Goal: Obtain resource: Download file/media

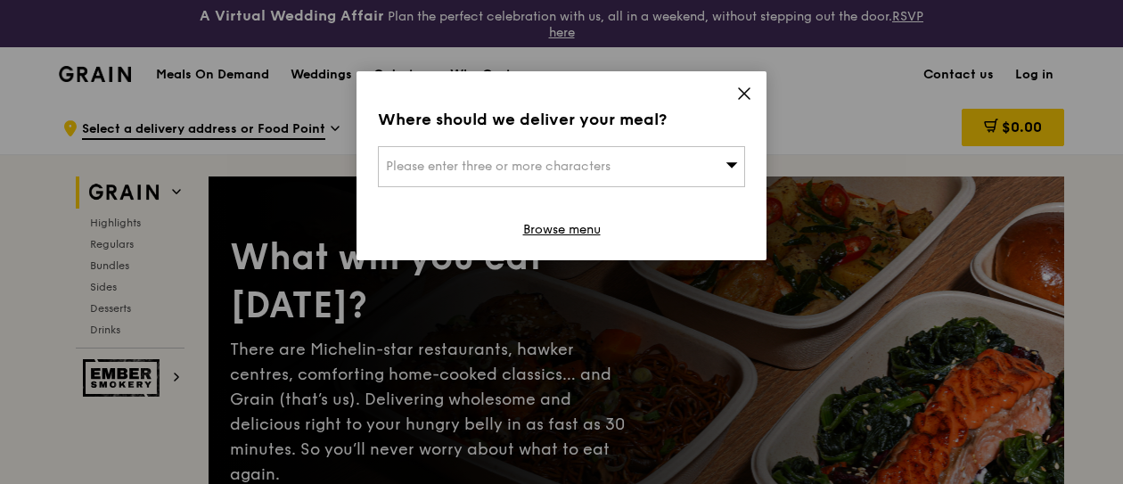
click at [738, 97] on icon at bounding box center [744, 94] width 16 height 16
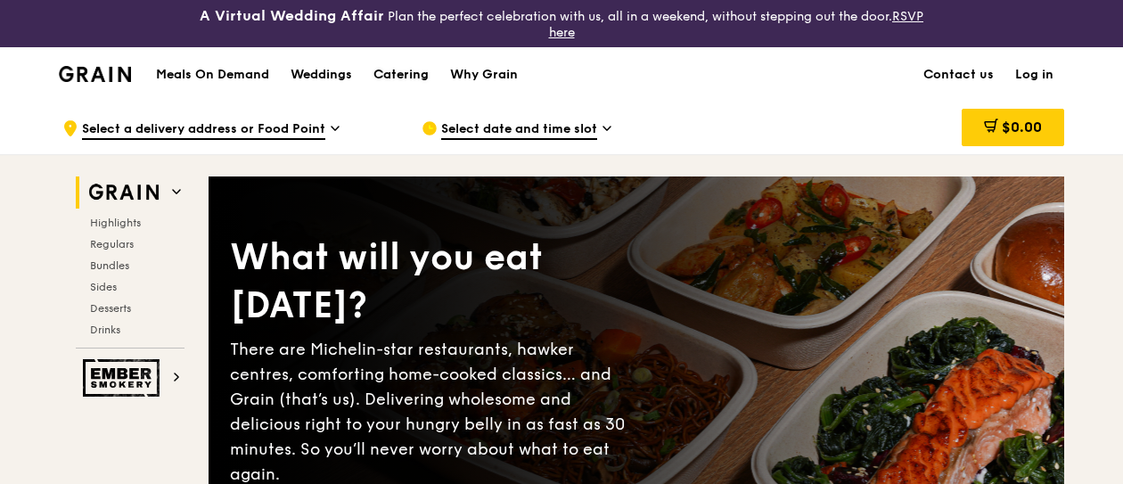
click at [405, 74] on div "Catering" at bounding box center [400, 74] width 55 height 53
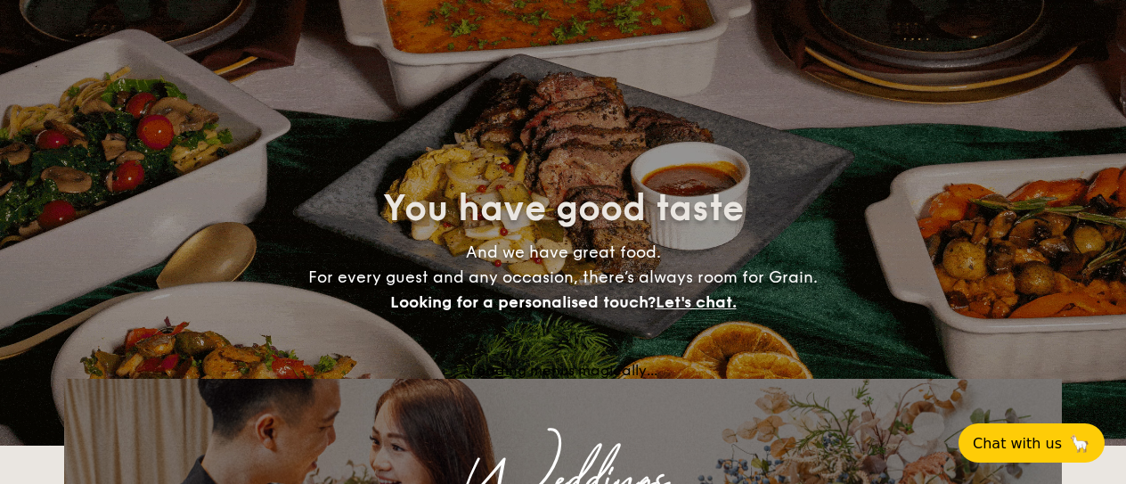
select select
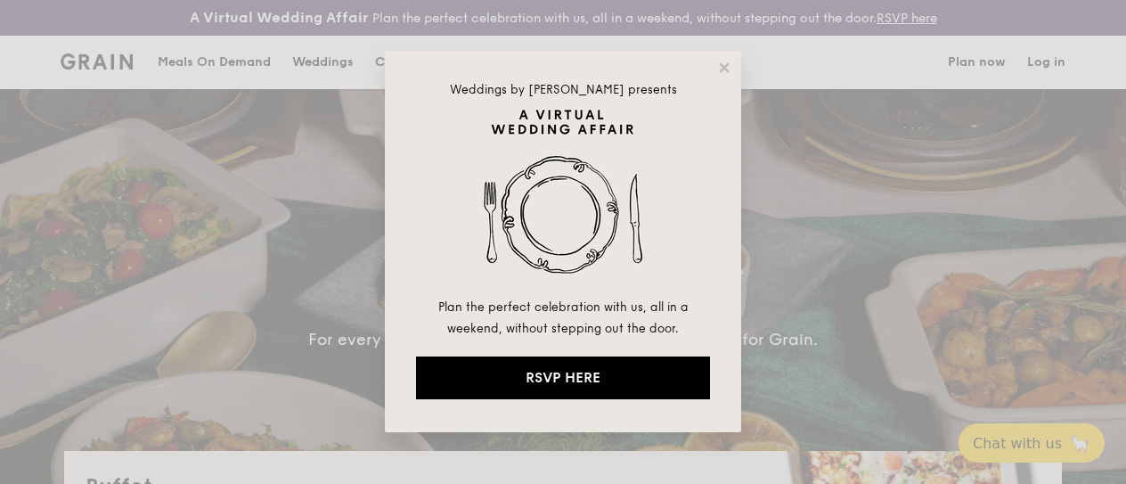
click at [722, 76] on div "Weddings by Grain presents Plan the perfect celebration with us, all in a weeke…" at bounding box center [563, 241] width 356 height 381
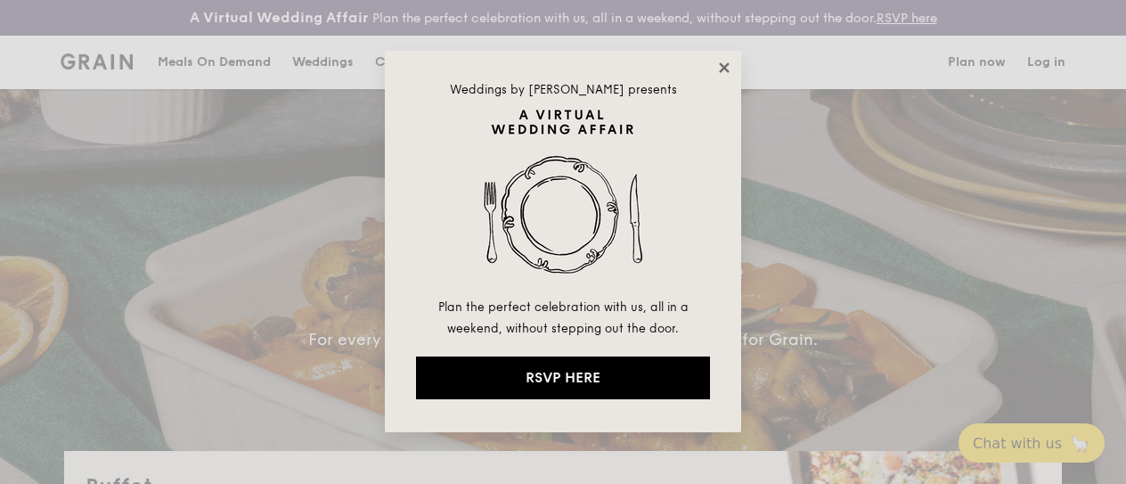
click at [727, 68] on icon at bounding box center [724, 68] width 16 height 16
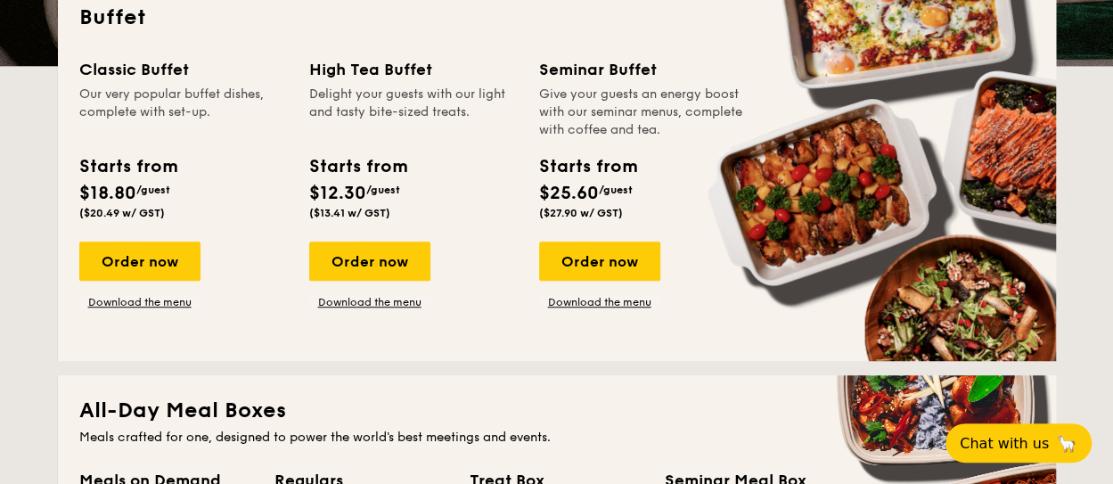
scroll to position [446, 0]
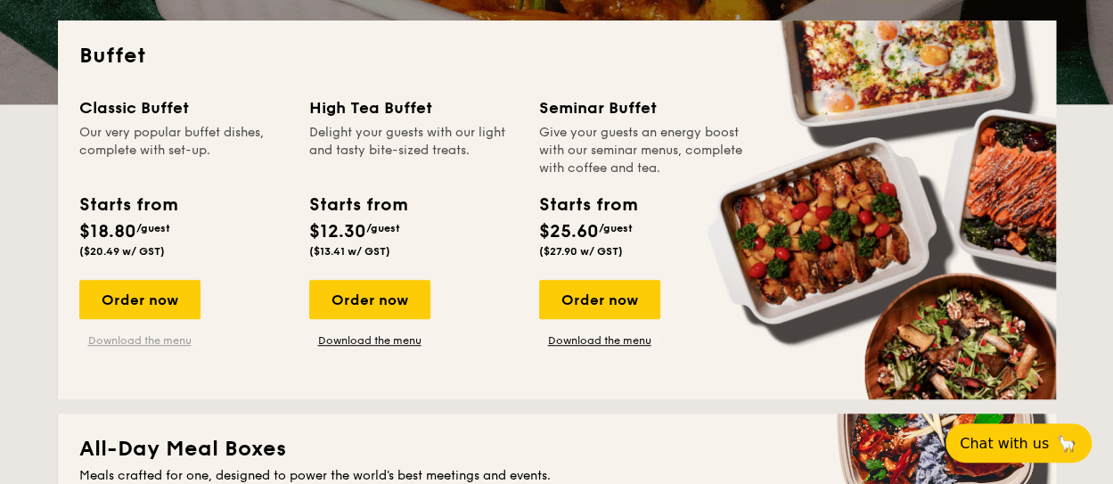
click at [126, 339] on link "Download the menu" at bounding box center [139, 340] width 121 height 14
